Goal: Check status

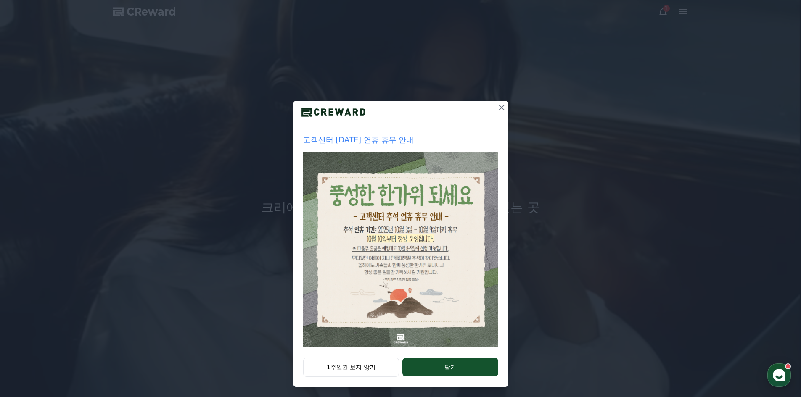
drag, startPoint x: 500, startPoint y: 111, endPoint x: 494, endPoint y: 114, distance: 7.3
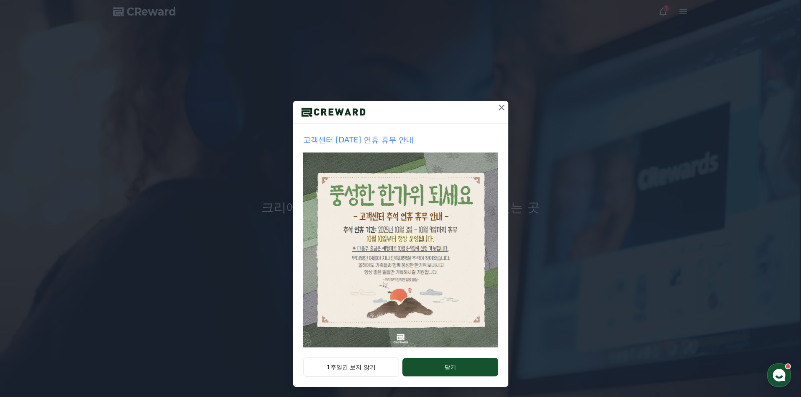
click at [500, 111] on icon at bounding box center [502, 108] width 10 height 10
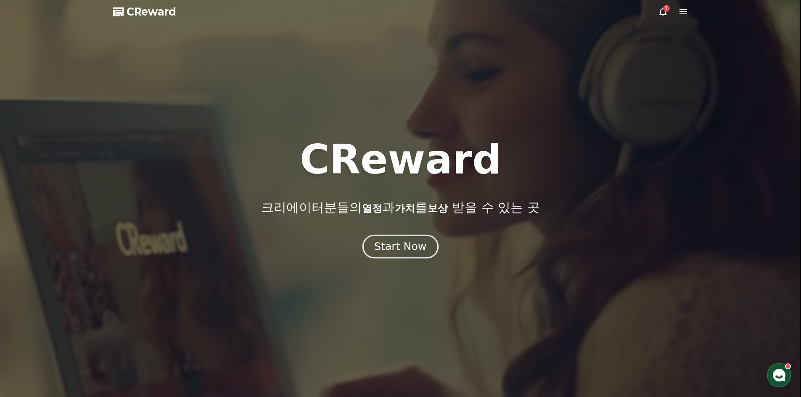
click at [397, 237] on button "Start Now" at bounding box center [401, 247] width 76 height 24
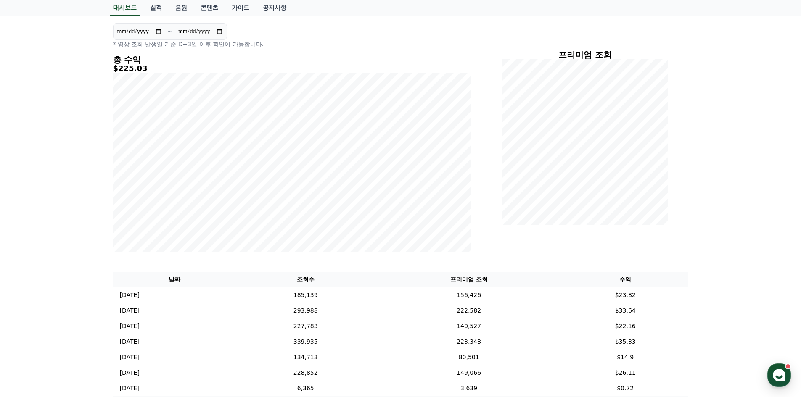
scroll to position [210, 0]
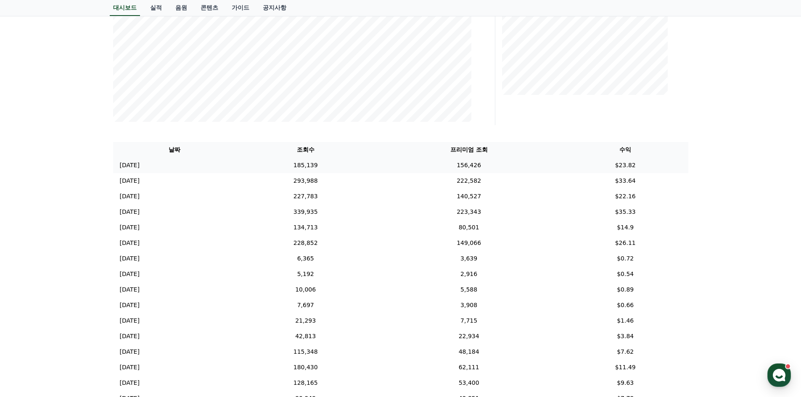
click at [152, 167] on td "[DATE] 10/05" at bounding box center [174, 166] width 123 height 16
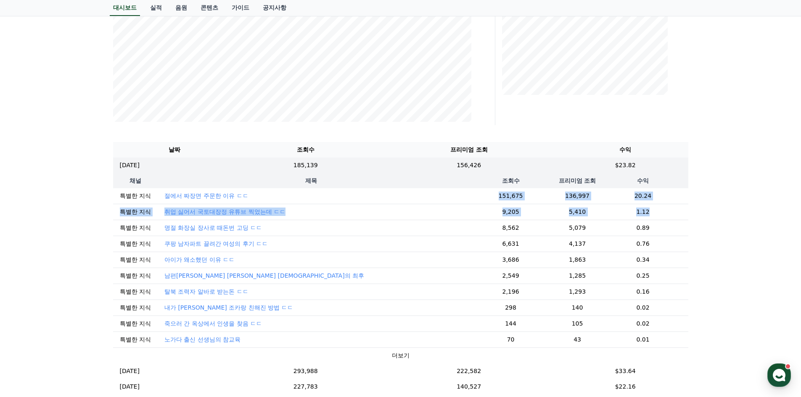
drag, startPoint x: 658, startPoint y: 215, endPoint x: 286, endPoint y: 203, distance: 372.0
click at [286, 203] on tbody "특별한 지식 절에서 짜장면 주문한 이유 ㄷㄷ 151,675 136,997 20.24 특별한 지식 취업 싫어서 국토대장정 유튜브 찍었는데 ㄷㄷ …" at bounding box center [400, 275] width 575 height 175
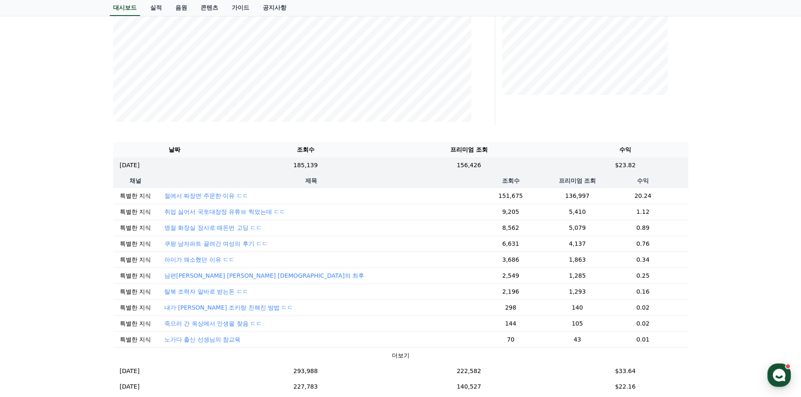
click at [728, 200] on div "**********" at bounding box center [400, 188] width 801 height 680
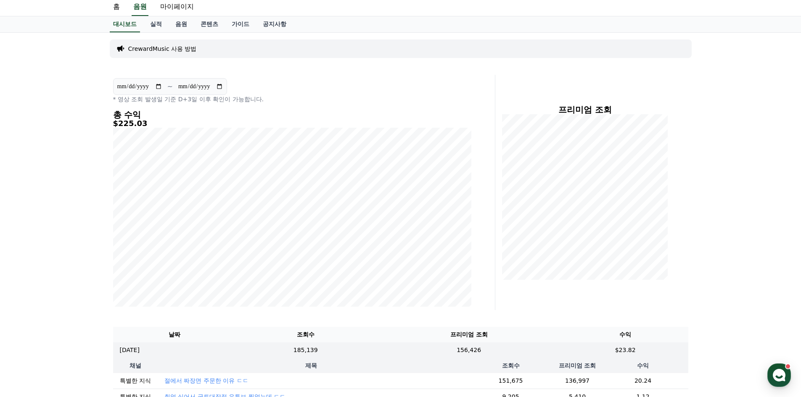
scroll to position [0, 0]
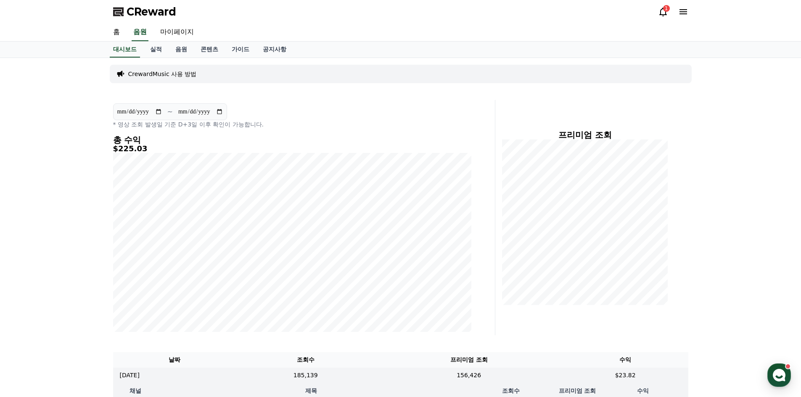
drag, startPoint x: 747, startPoint y: 219, endPoint x: 672, endPoint y: -4, distance: 234.6
click at [659, 18] on div "1" at bounding box center [673, 11] width 30 height 13
click at [662, 10] on icon at bounding box center [663, 12] width 10 height 10
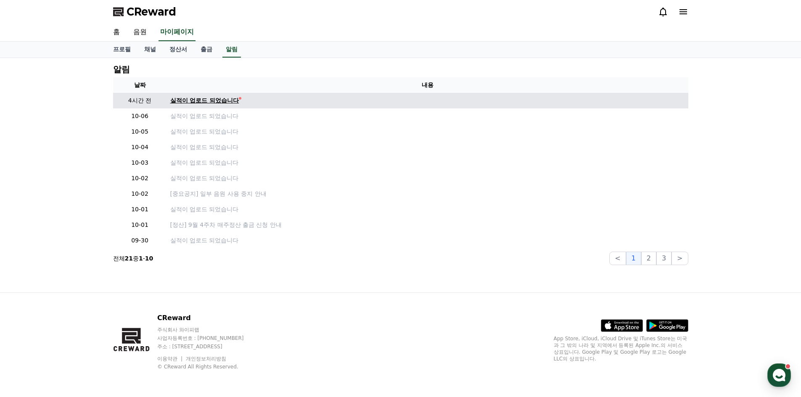
click at [205, 101] on div "실적이 업로드 되었습니다" at bounding box center [204, 100] width 69 height 9
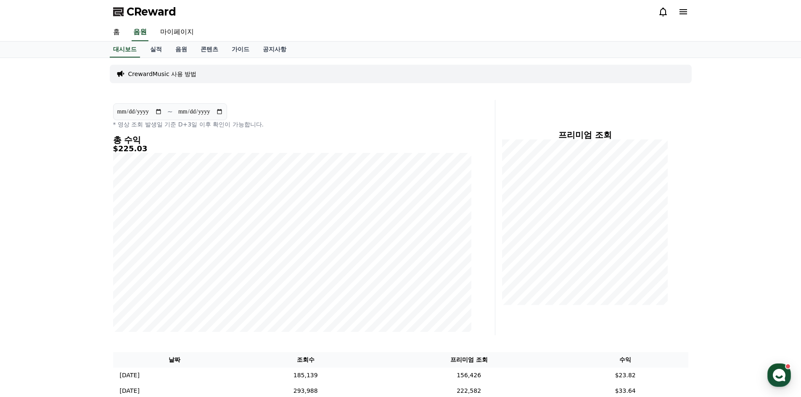
click at [52, 194] on div "**********" at bounding box center [400, 356] width 801 height 597
click at [731, 192] on div "**********" at bounding box center [400, 356] width 801 height 597
drag, startPoint x: 720, startPoint y: 290, endPoint x: 500, endPoint y: 11, distance: 354.6
